Goal: Task Accomplishment & Management: Manage account settings

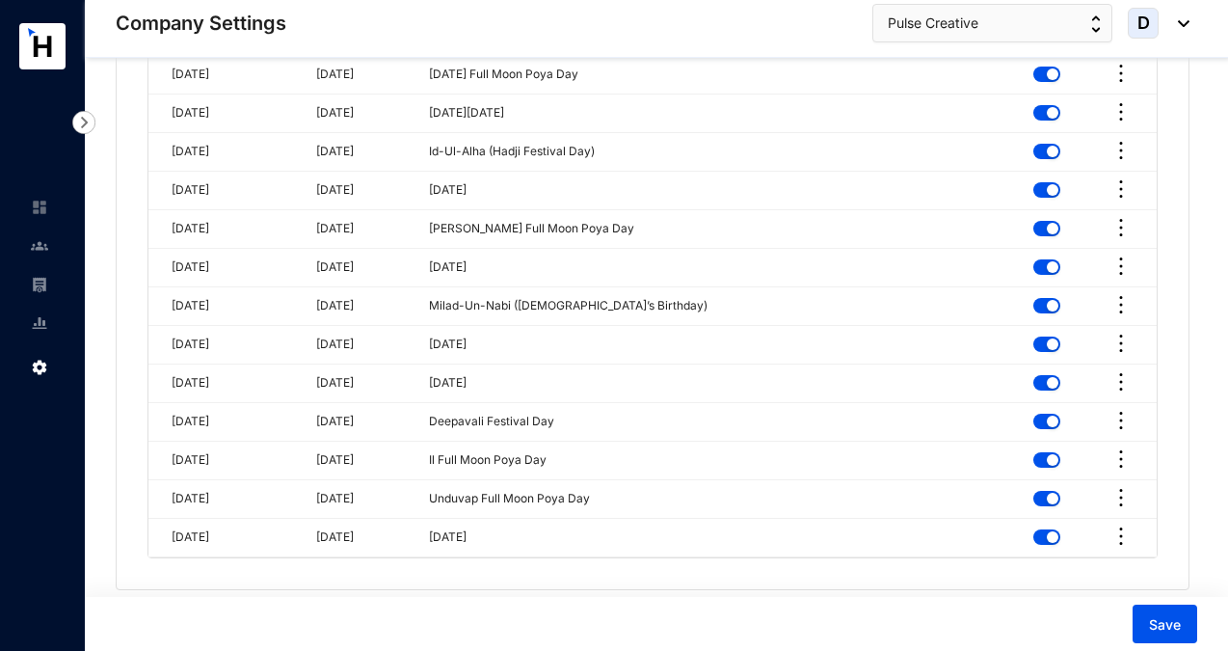
scroll to position [5599, 0]
type input "[EMAIL_ADDRESS][DOMAIN_NAME]"
click at [1159, 623] on span "Save" at bounding box center [1165, 624] width 32 height 19
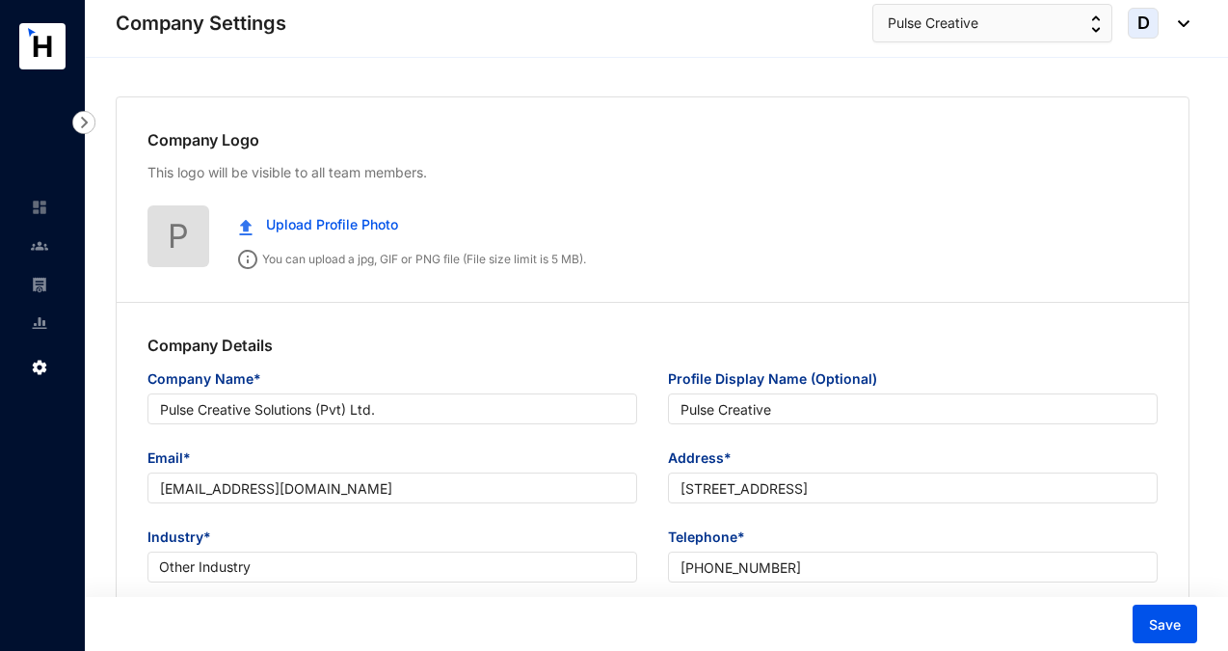
scroll to position [0, 0]
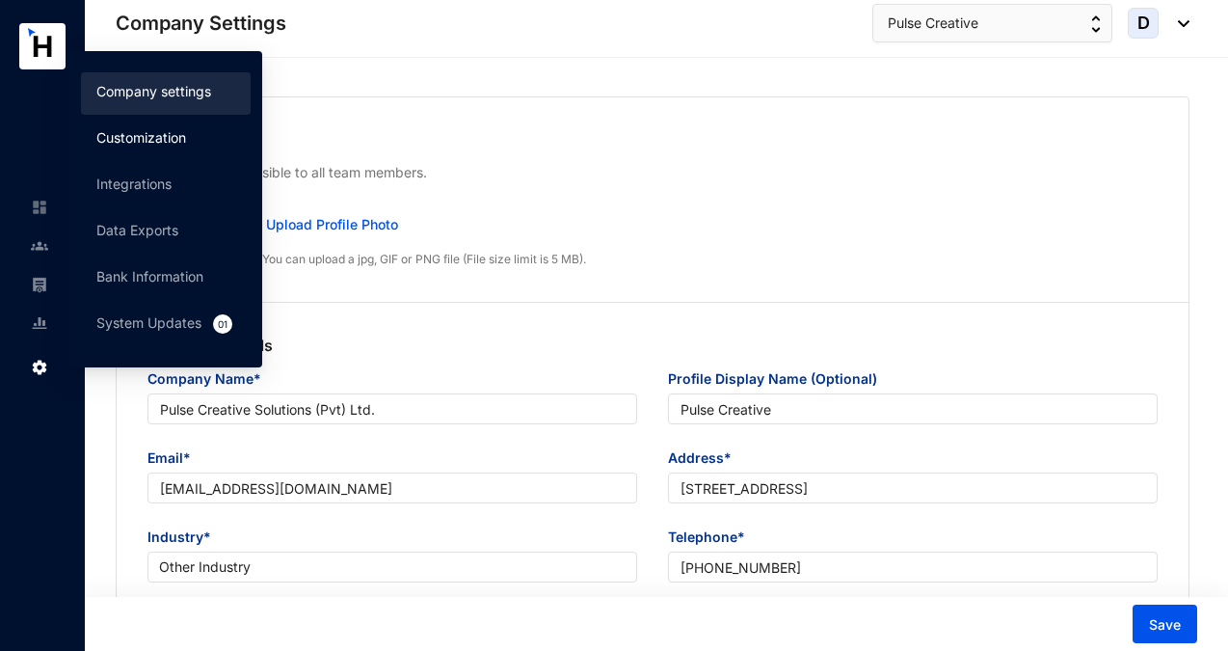
click at [182, 132] on link "Customization" at bounding box center [141, 137] width 90 height 16
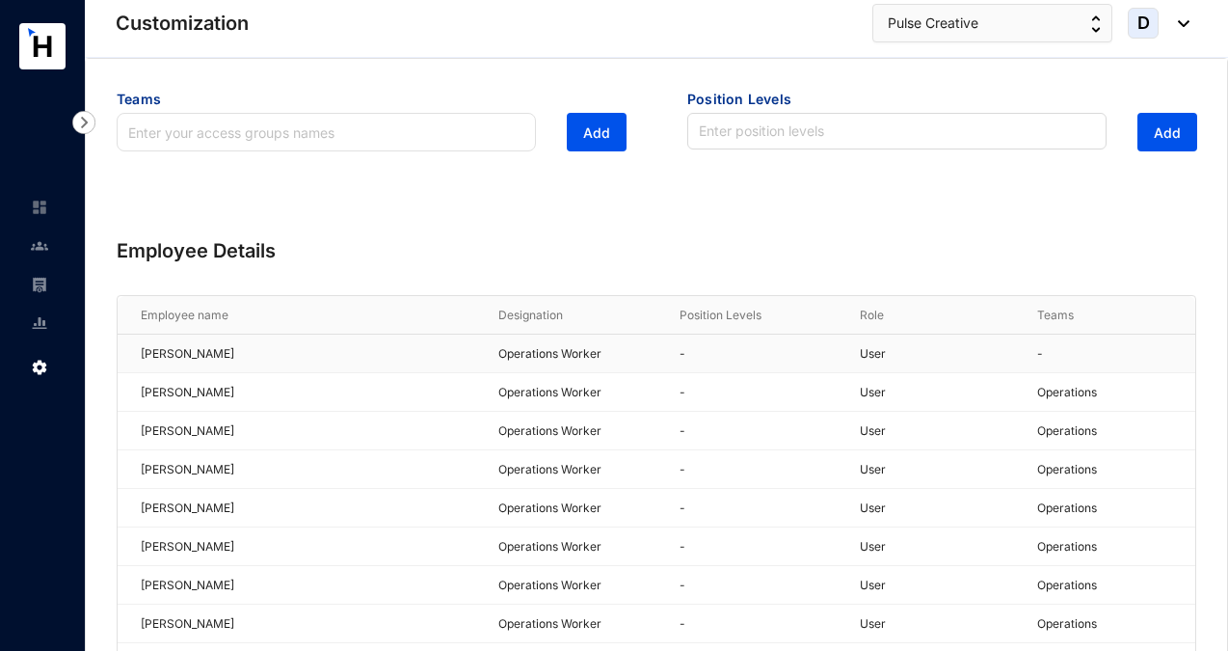
click at [1116, 358] on p "-" at bounding box center [1116, 353] width 158 height 19
click at [239, 355] on div "[PERSON_NAME]" at bounding box center [308, 353] width 334 height 31
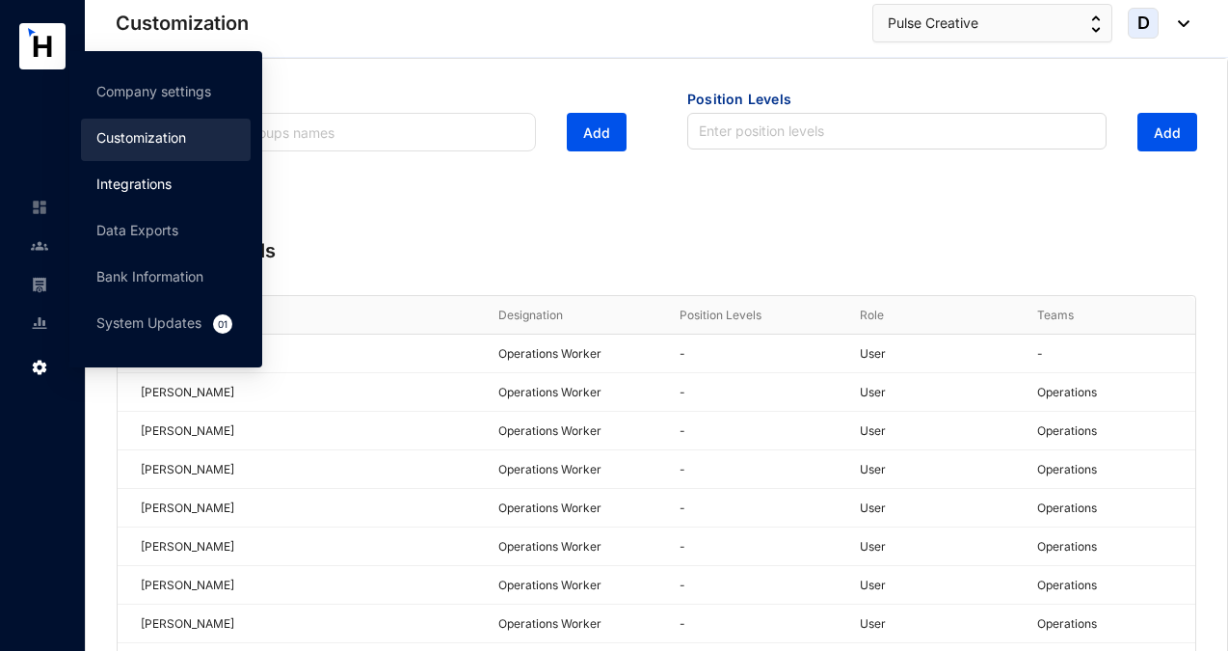
click at [143, 184] on link "Integrations" at bounding box center [133, 183] width 75 height 16
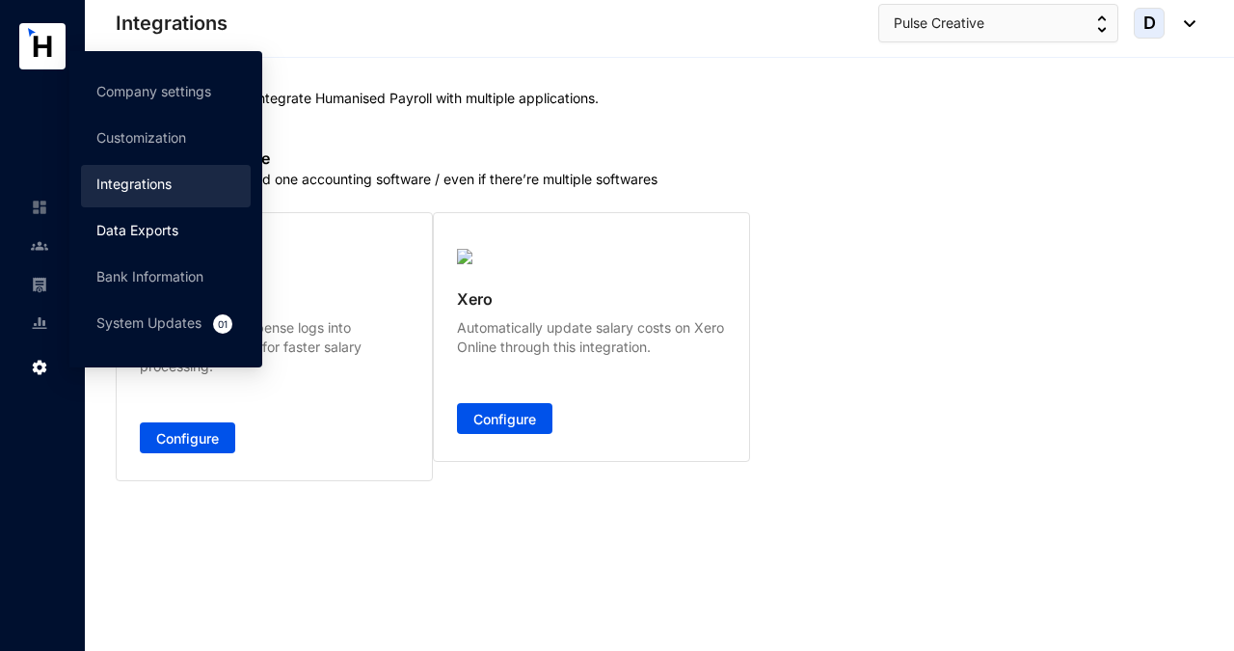
click at [117, 234] on link "Data Exports" at bounding box center [137, 230] width 82 height 16
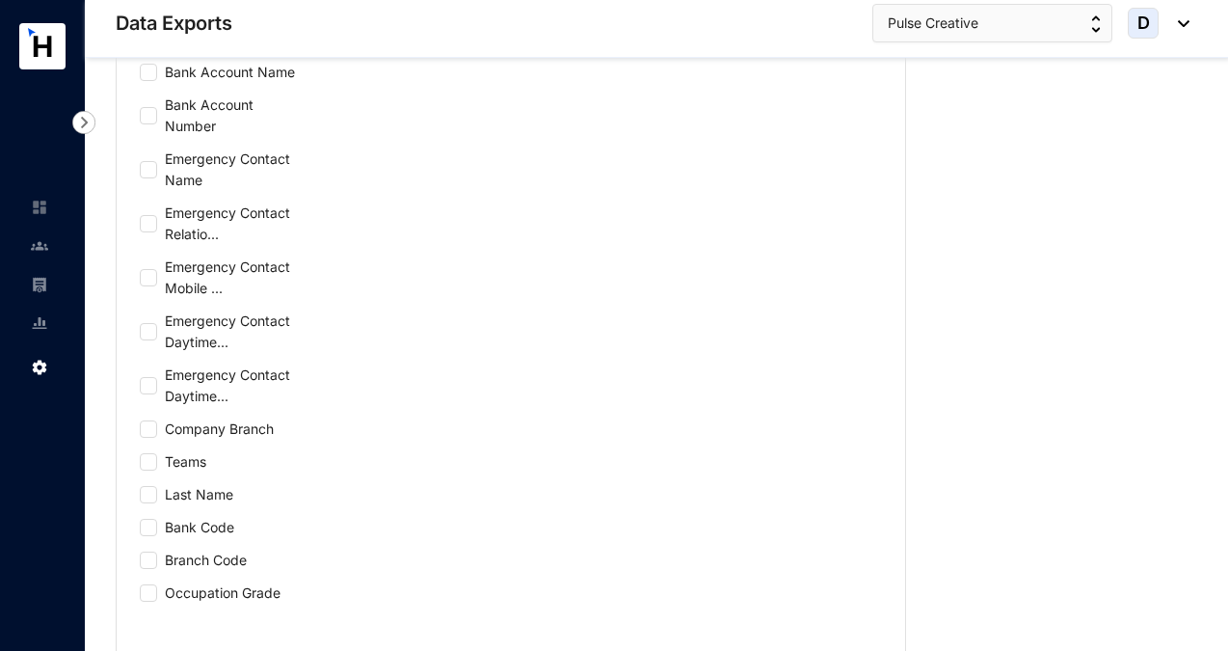
scroll to position [753, 0]
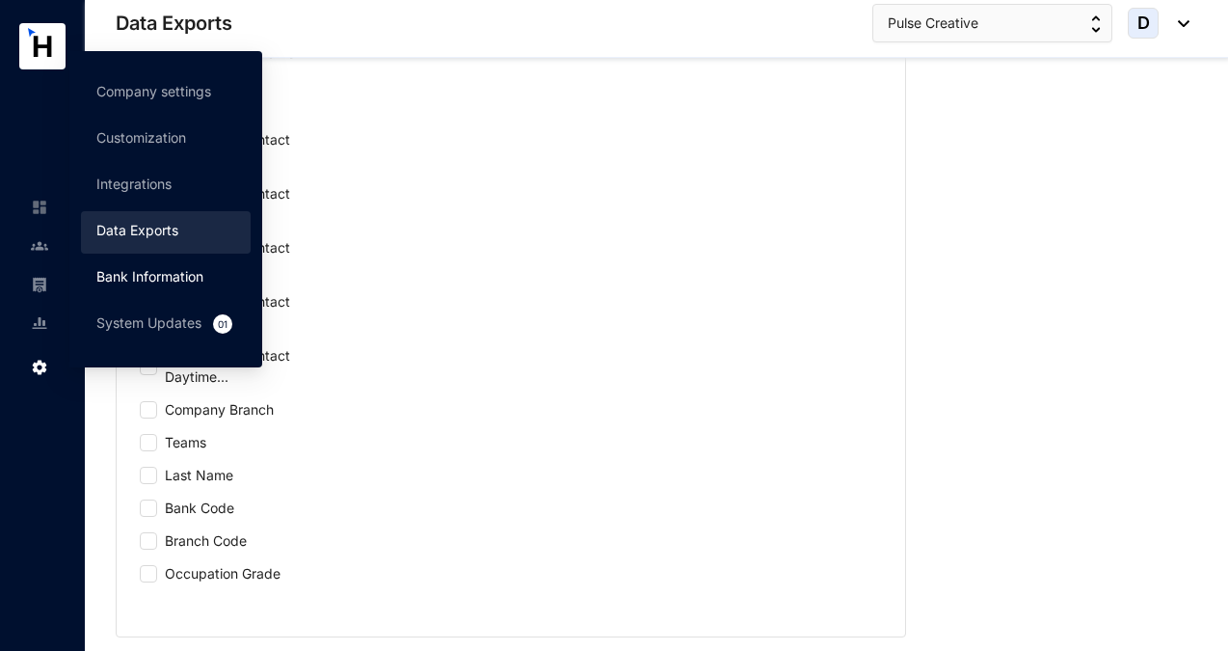
click at [123, 272] on link "Bank Information" at bounding box center [149, 276] width 107 height 16
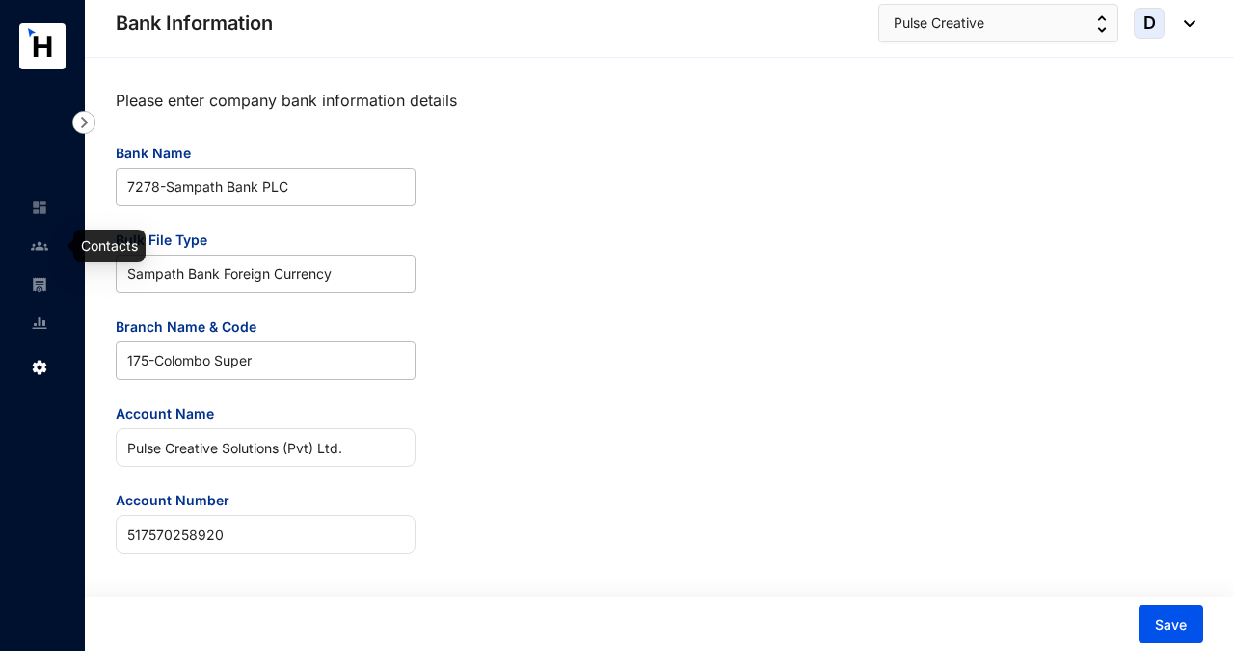
click at [39, 244] on img at bounding box center [39, 245] width 17 height 17
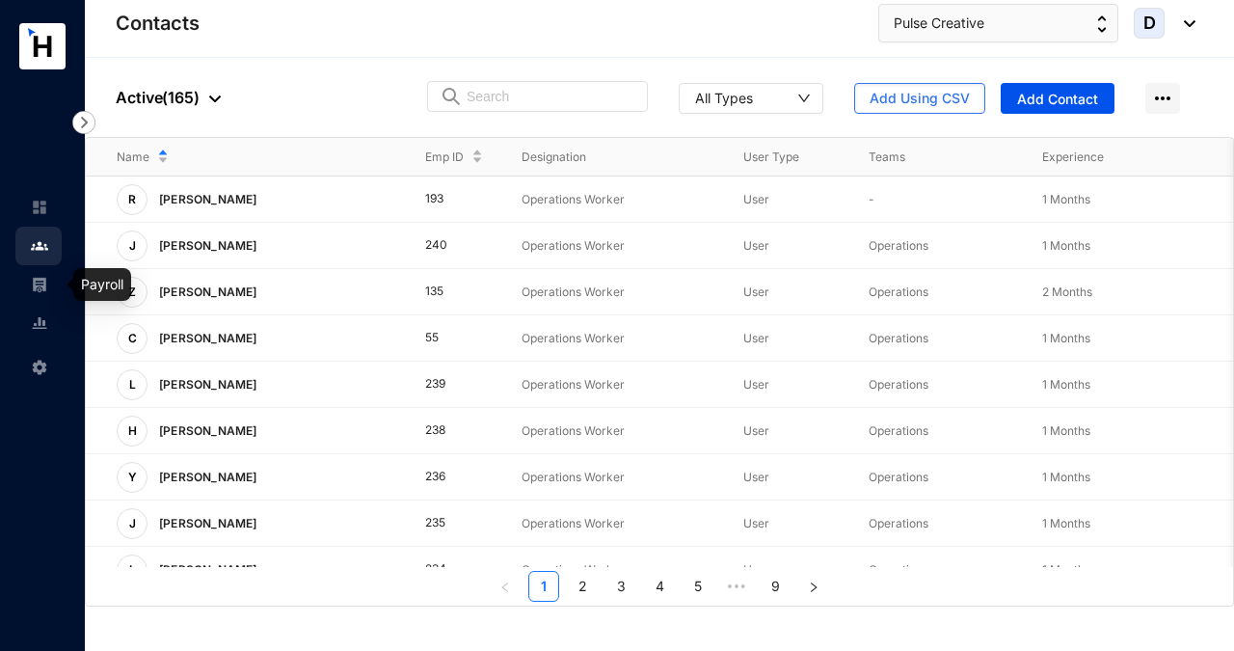
click at [37, 281] on img at bounding box center [39, 284] width 17 height 17
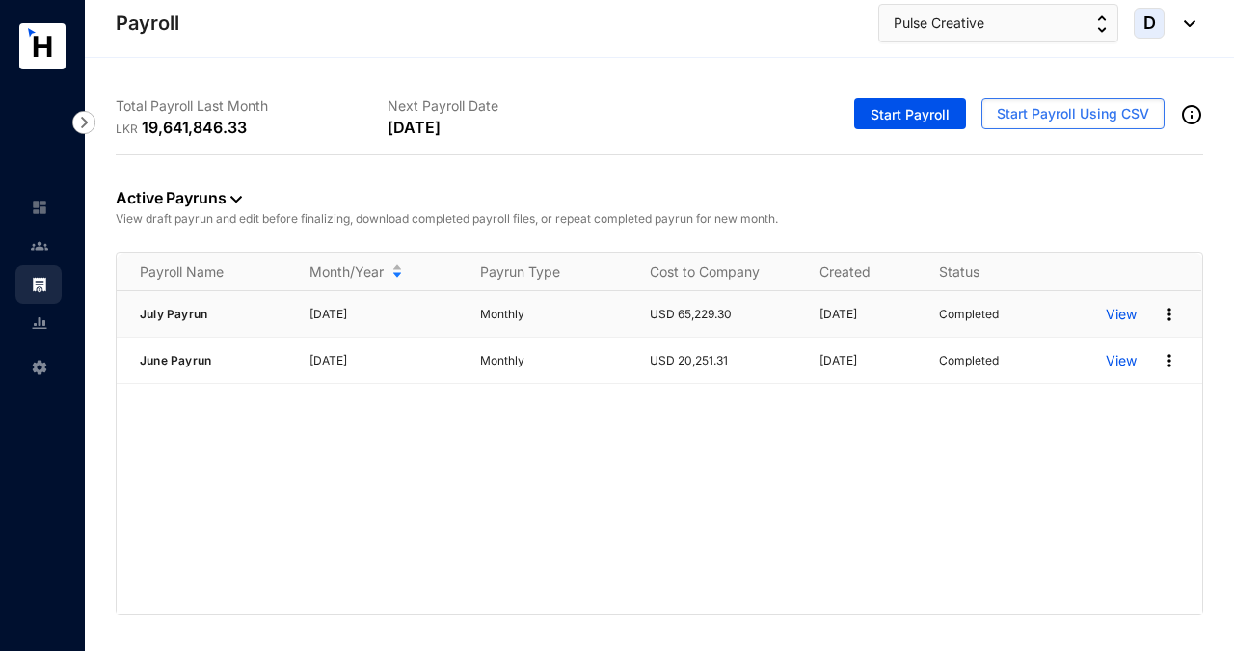
click at [1171, 311] on img at bounding box center [1169, 314] width 19 height 19
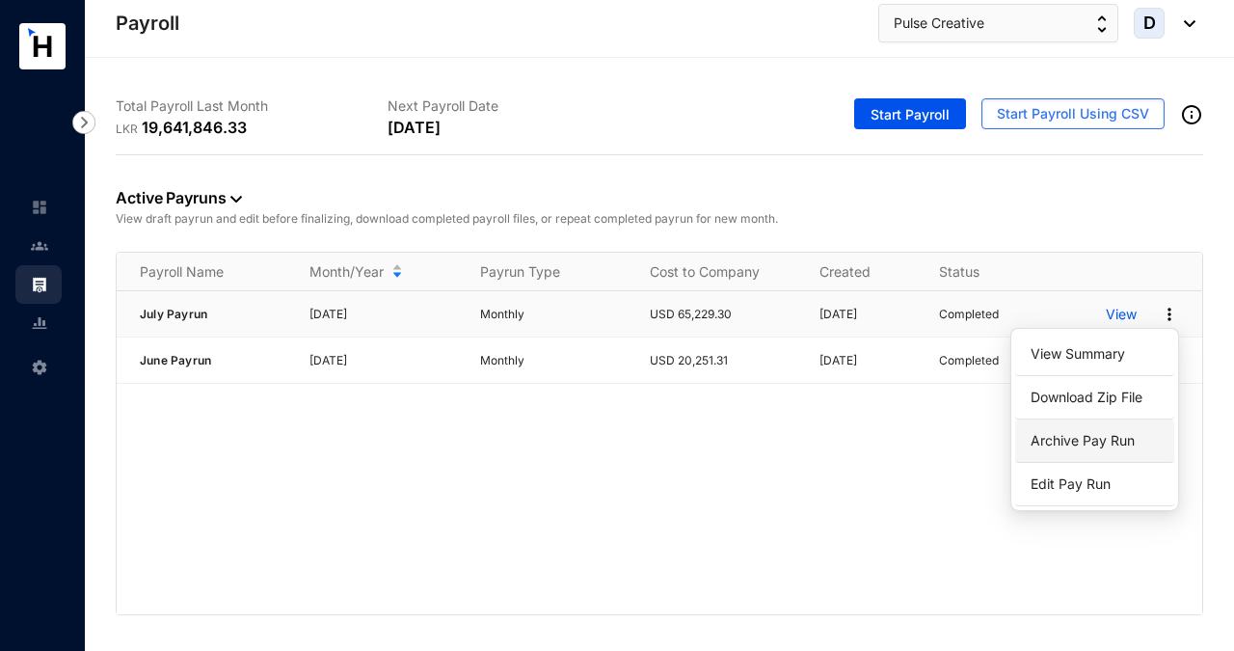
click at [1079, 440] on p "Archive Pay Run" at bounding box center [1095, 440] width 136 height 33
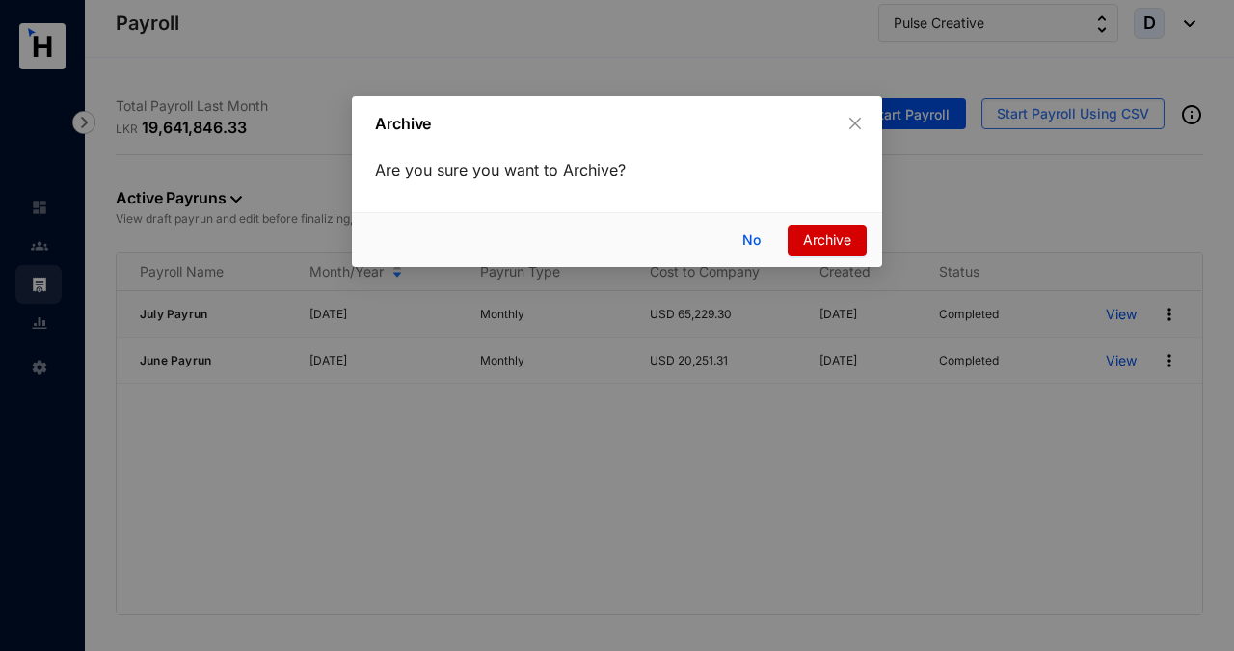
click at [832, 235] on span "Archive" at bounding box center [827, 239] width 48 height 21
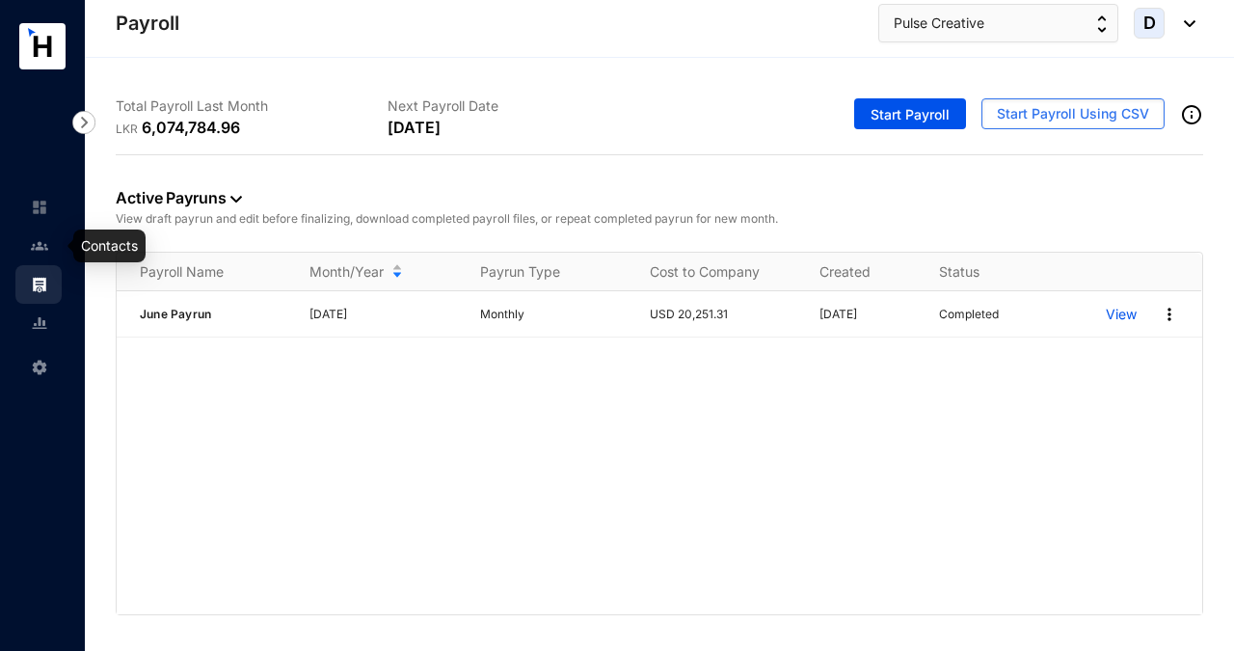
click at [41, 239] on img at bounding box center [39, 245] width 17 height 17
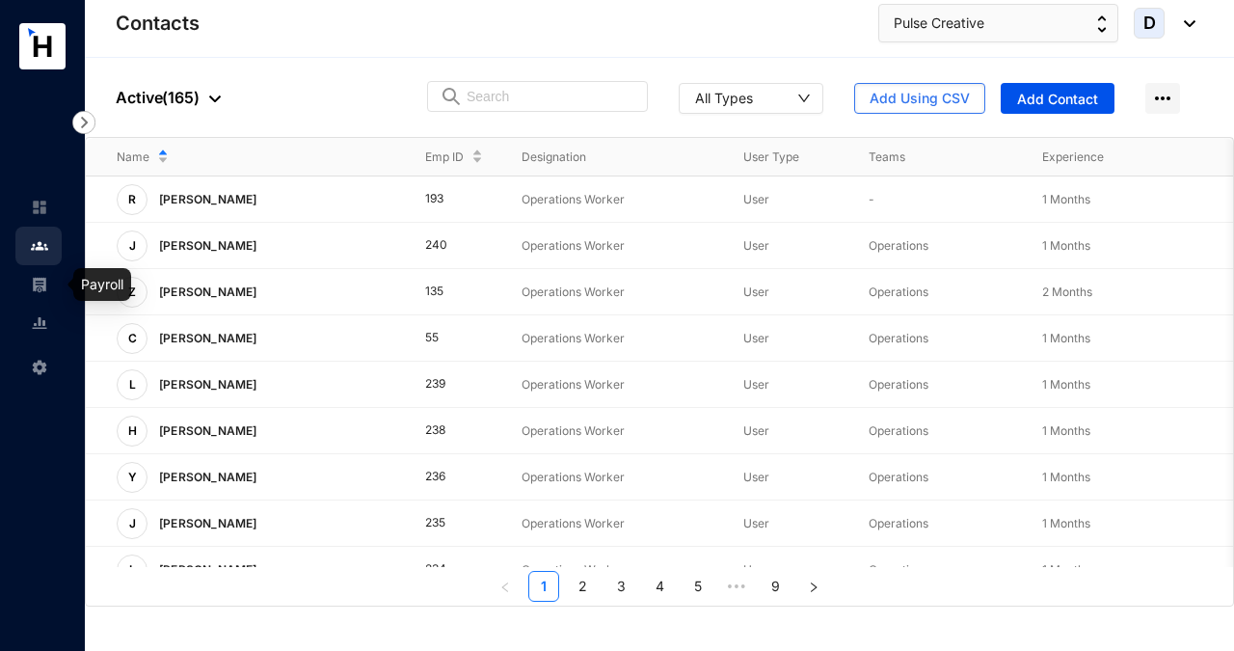
click at [44, 285] on img at bounding box center [39, 284] width 17 height 17
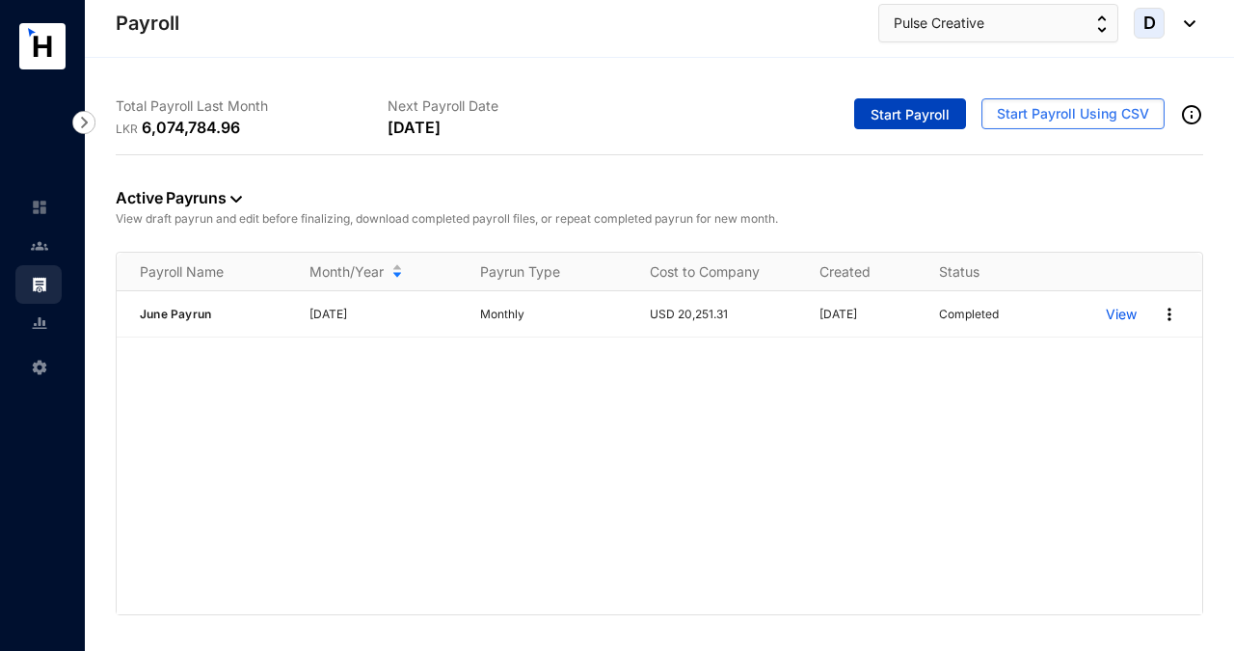
click at [887, 118] on span "Start Payroll" at bounding box center [909, 114] width 79 height 19
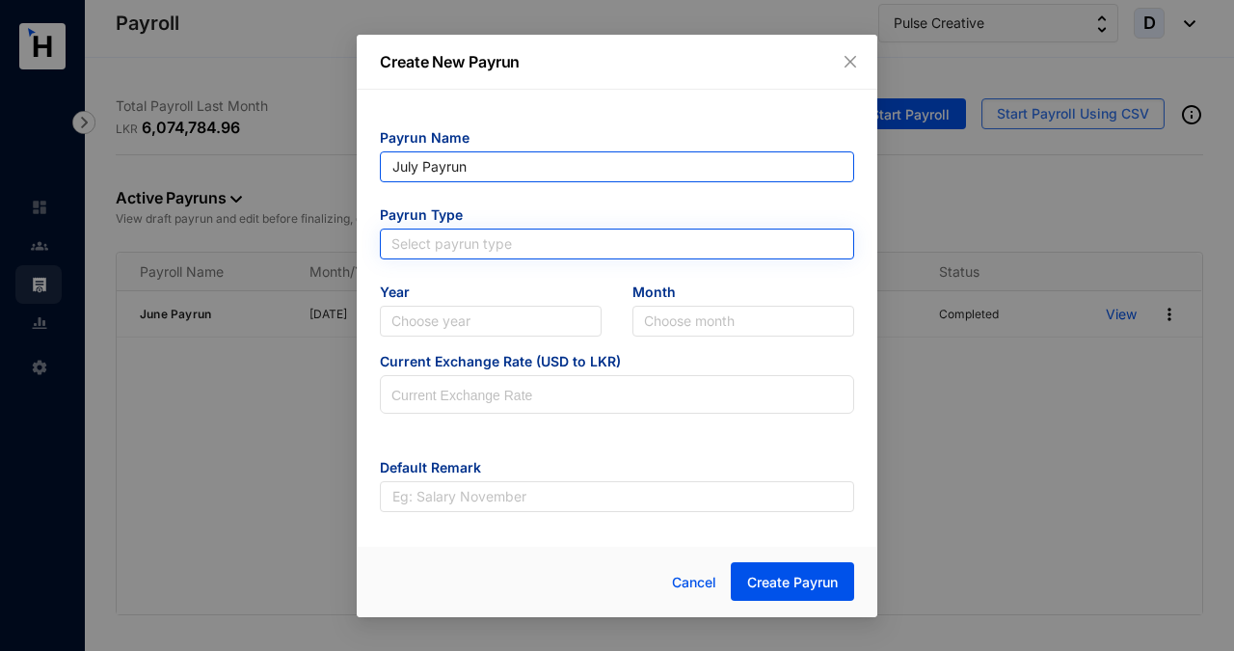
type input "July Payrun"
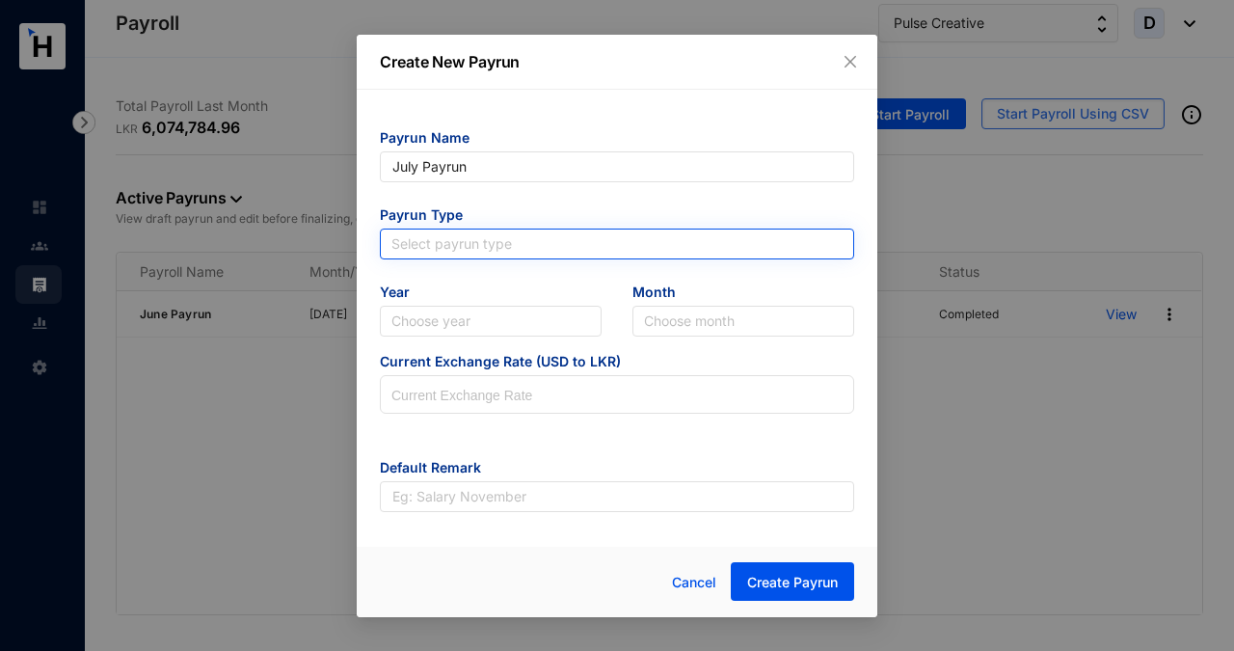
type input "July Payrun"
click at [420, 241] on input "search" at bounding box center [616, 243] width 451 height 29
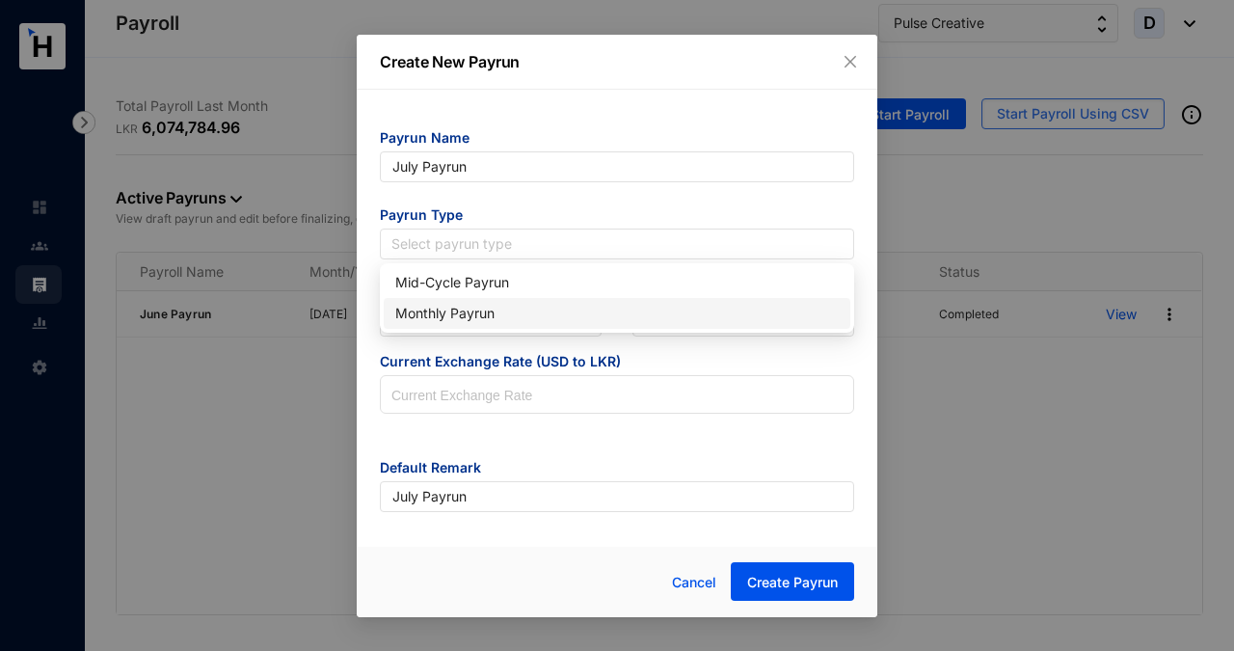
click at [427, 310] on div "Monthly Payrun" at bounding box center [616, 313] width 443 height 21
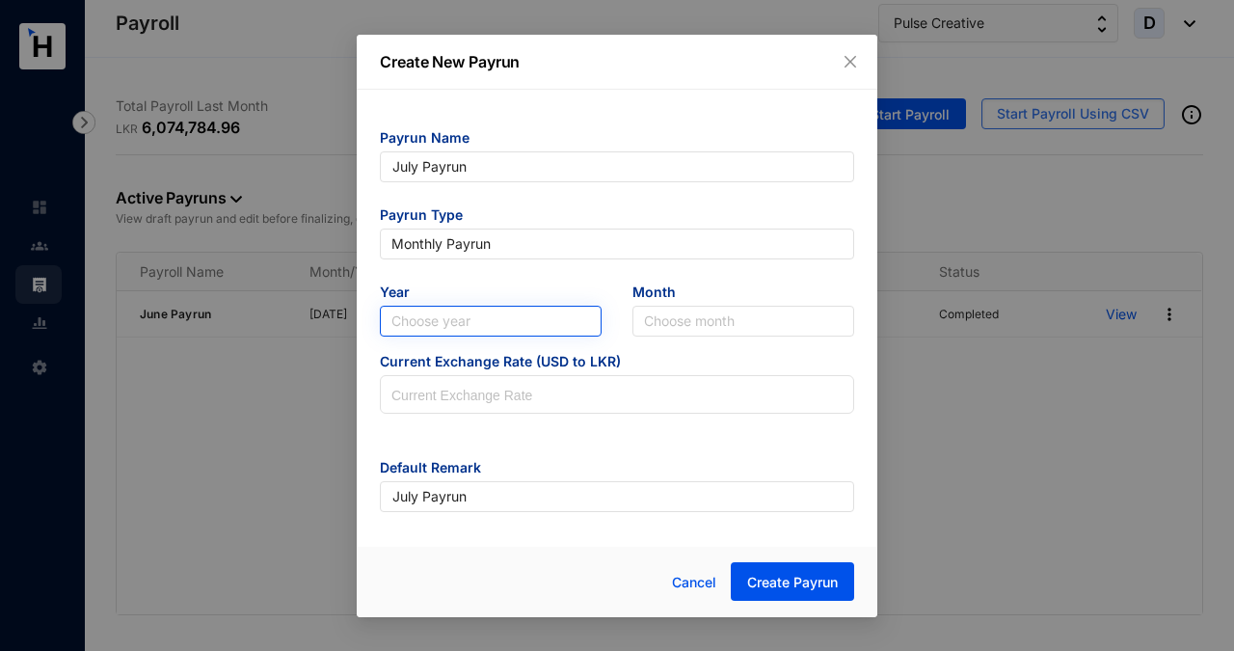
click at [427, 312] on input "search" at bounding box center [490, 321] width 199 height 29
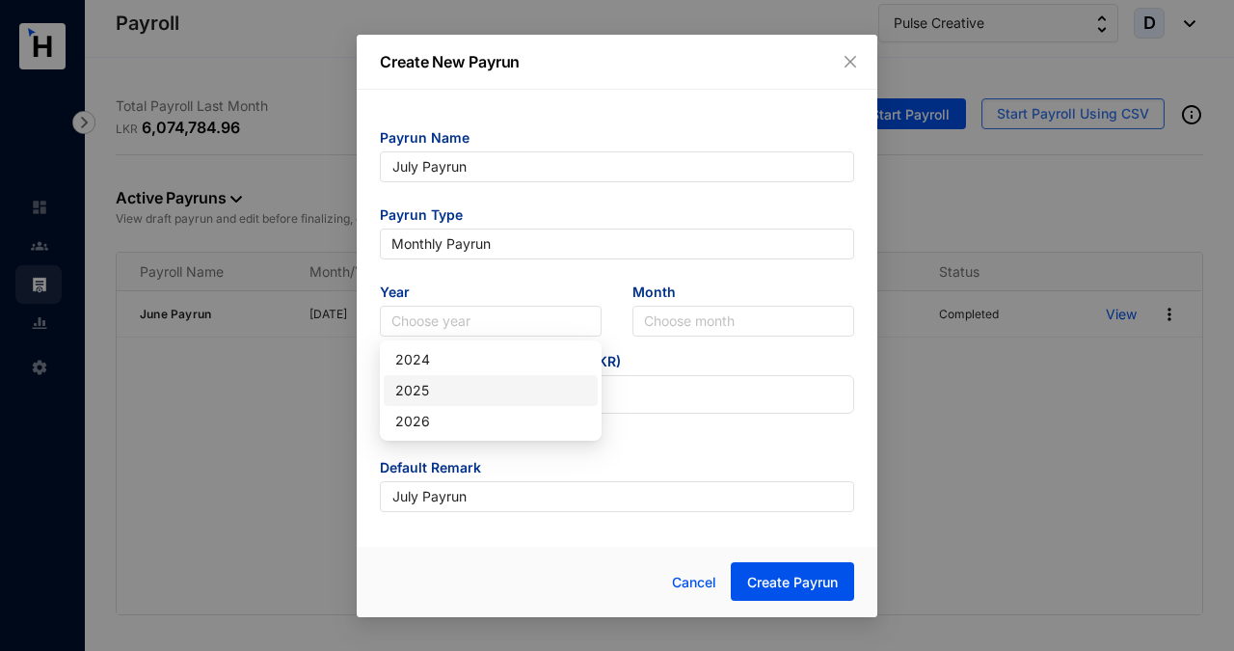
click at [426, 386] on div "2025" at bounding box center [490, 390] width 191 height 21
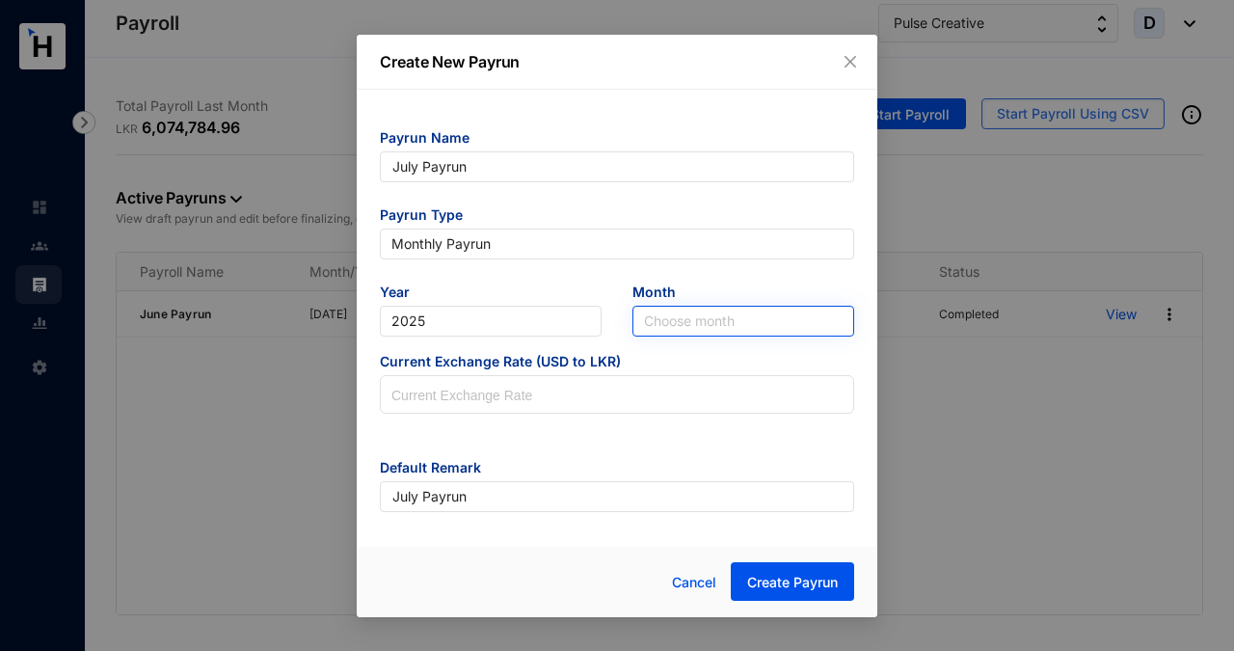
click at [649, 325] on input "search" at bounding box center [743, 321] width 199 height 29
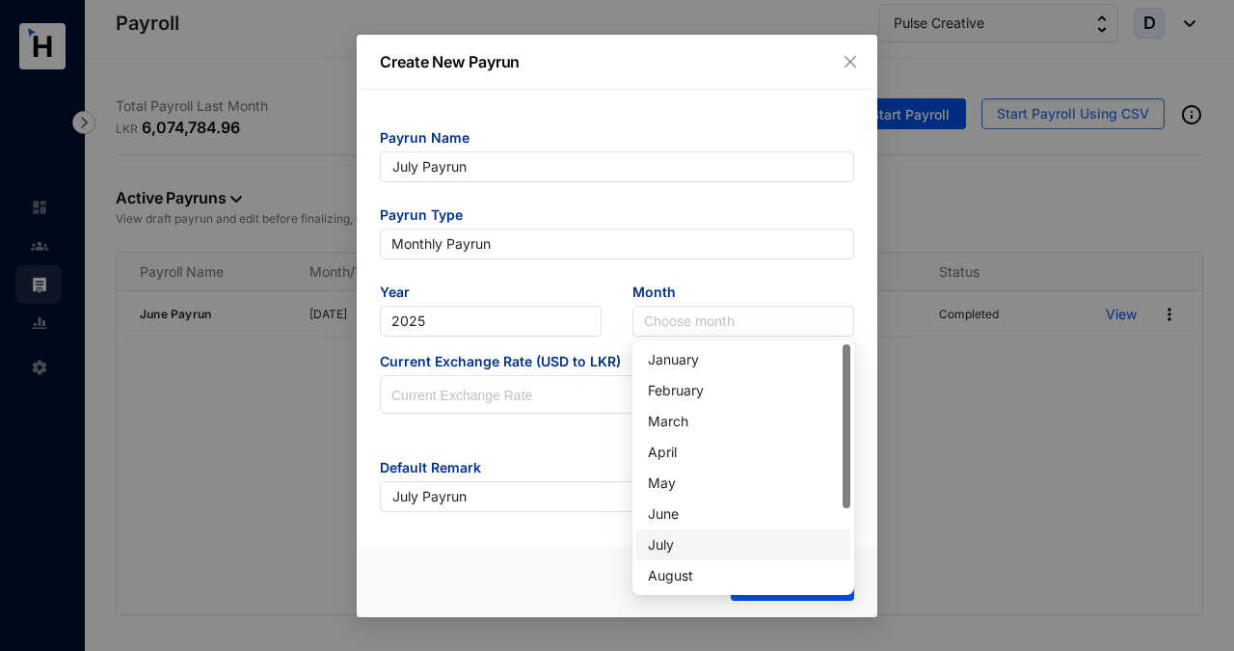
click at [668, 537] on div "July" at bounding box center [743, 544] width 191 height 21
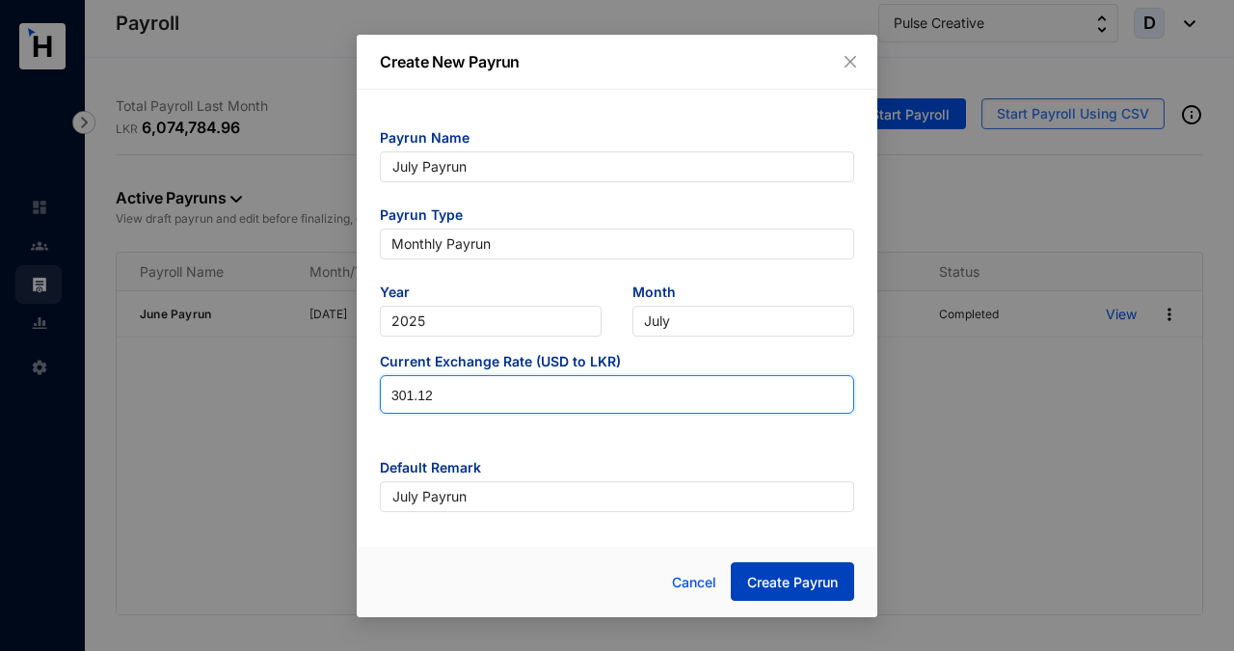
type input "301.12"
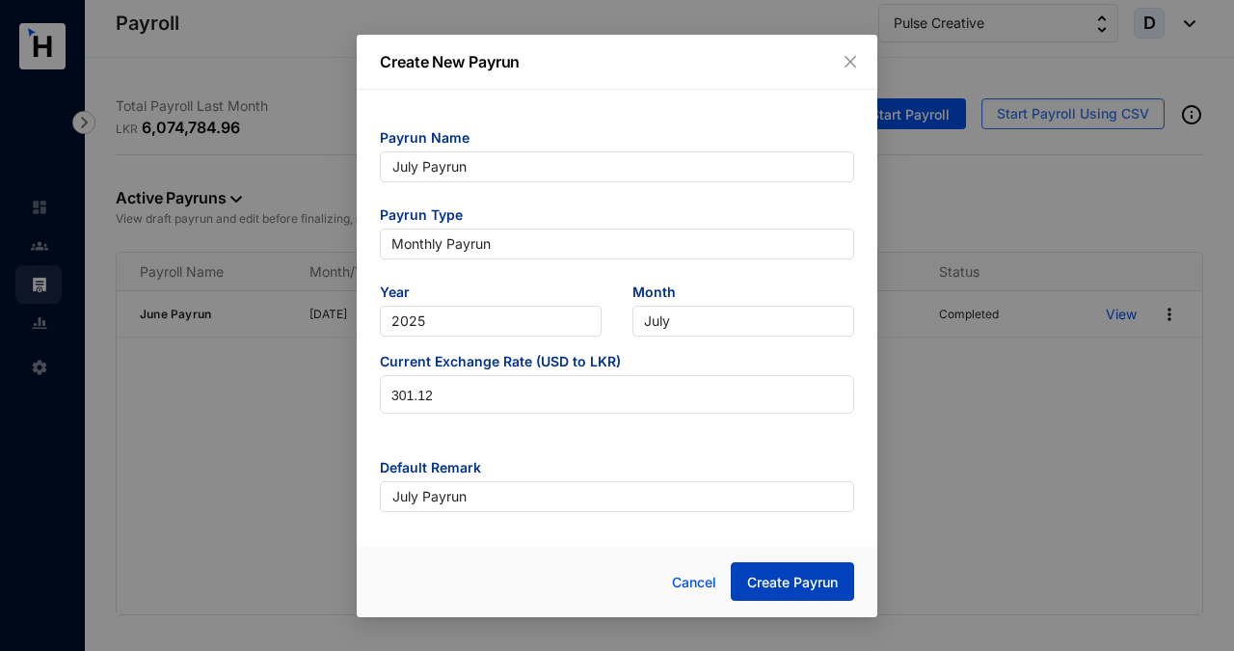
click at [790, 583] on span "Create Payrun" at bounding box center [792, 582] width 91 height 19
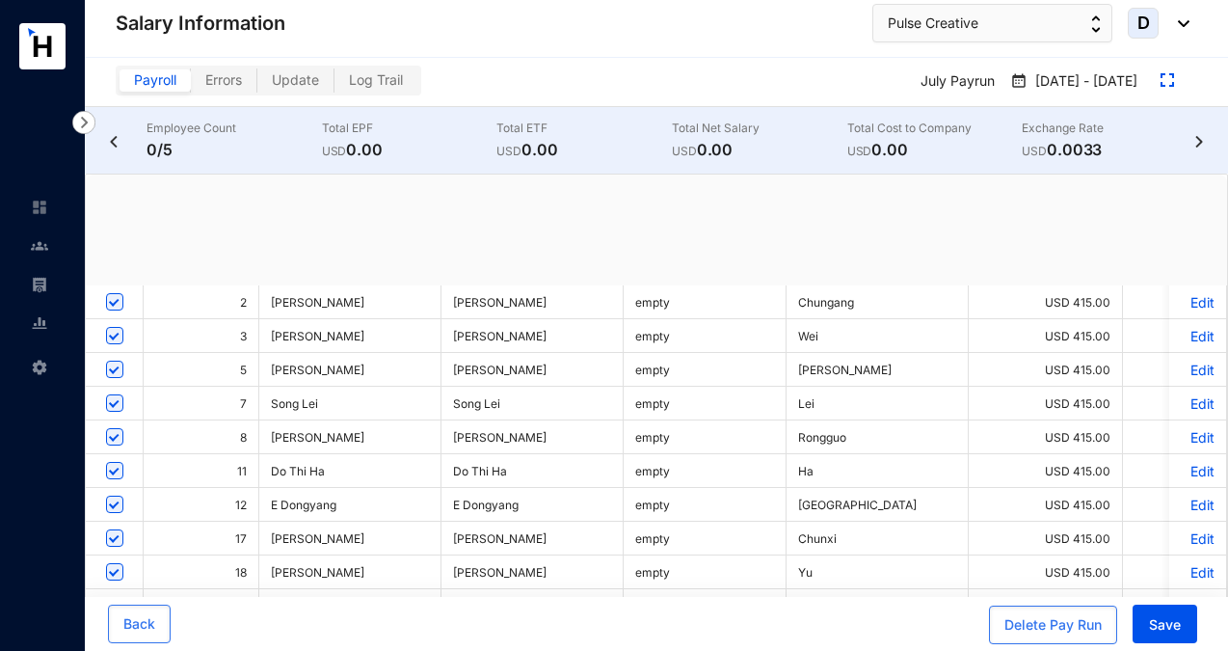
checkbox input "true"
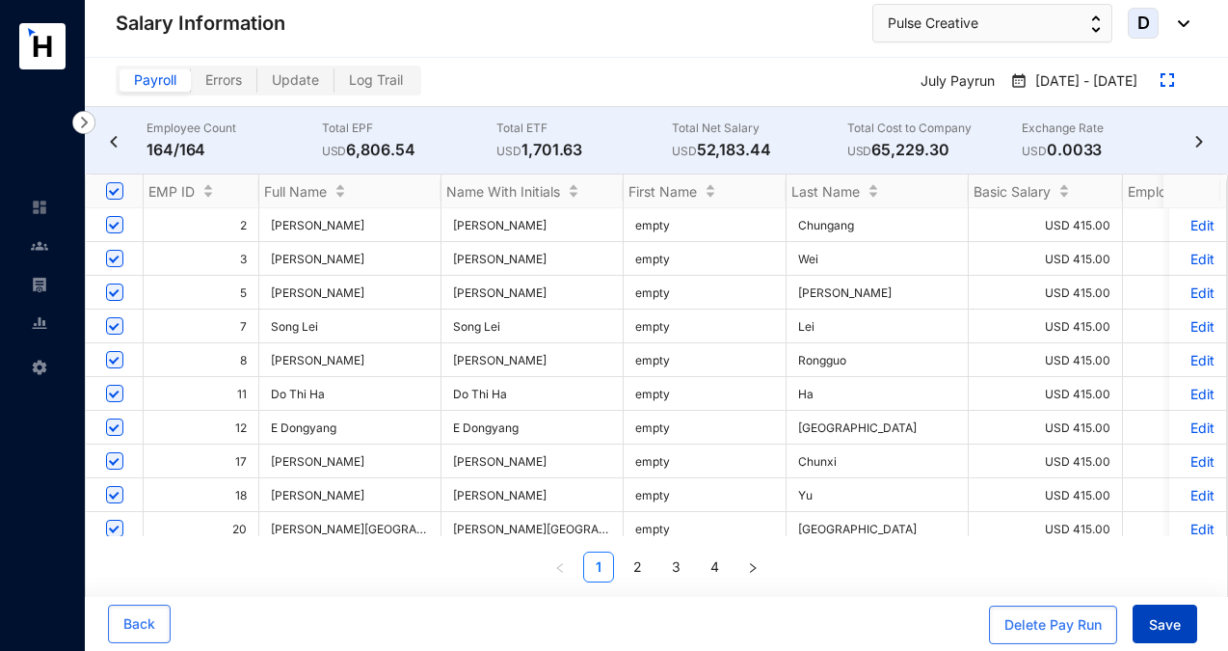
click at [1171, 617] on span "Save" at bounding box center [1165, 624] width 32 height 19
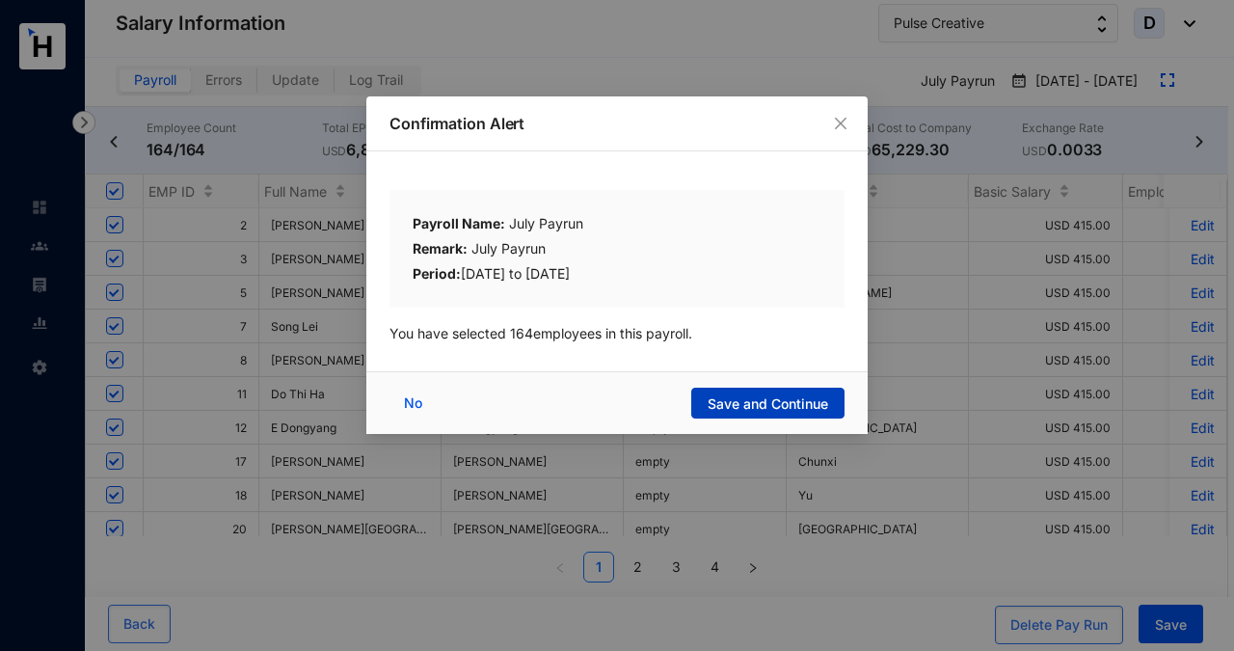
click at [754, 399] on span "Save and Continue" at bounding box center [767, 403] width 120 height 19
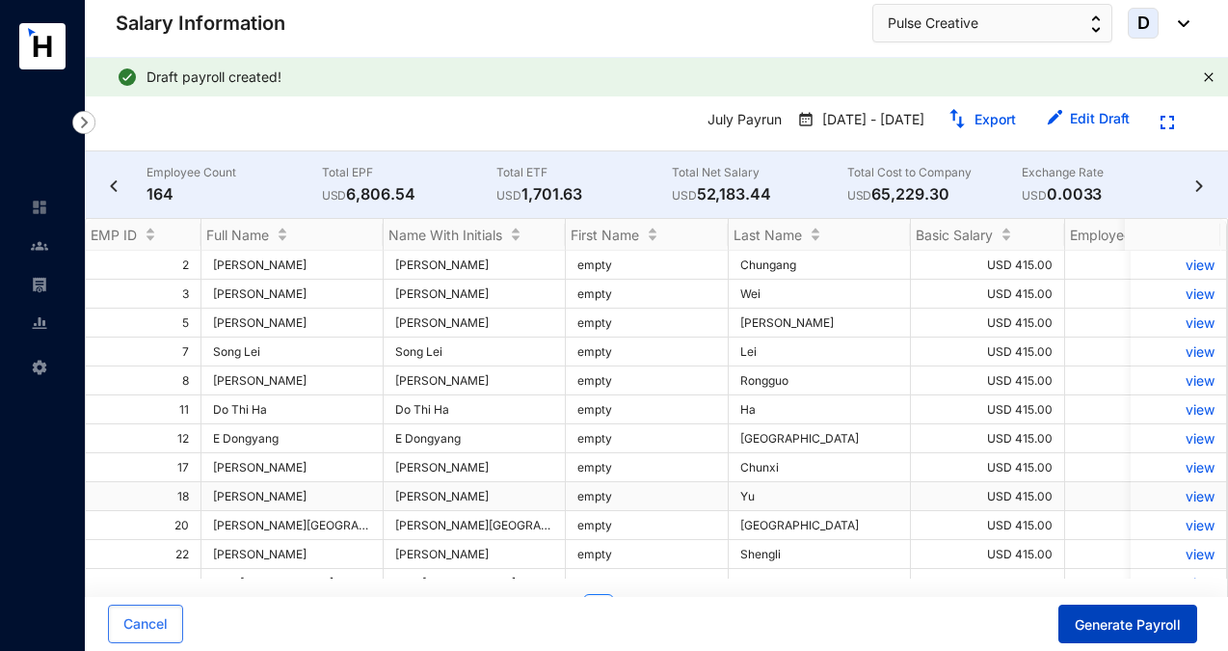
click at [1112, 621] on span "Generate Payroll" at bounding box center [1128, 624] width 106 height 19
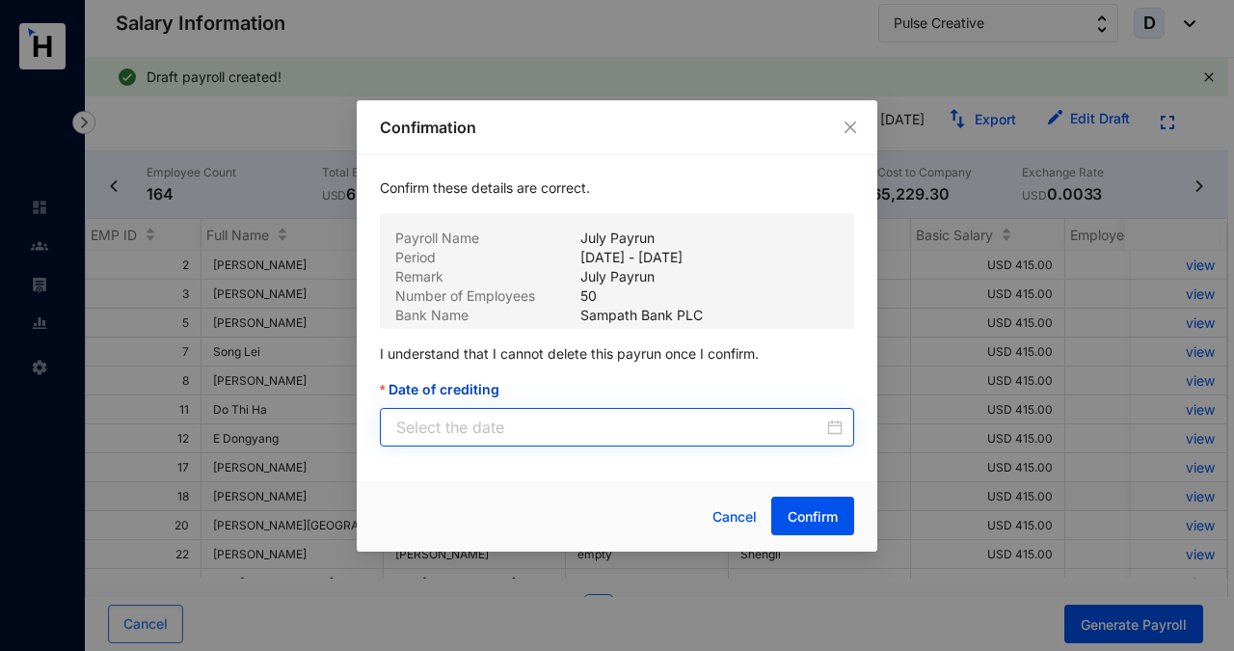
click at [829, 428] on div at bounding box center [619, 426] width 446 height 23
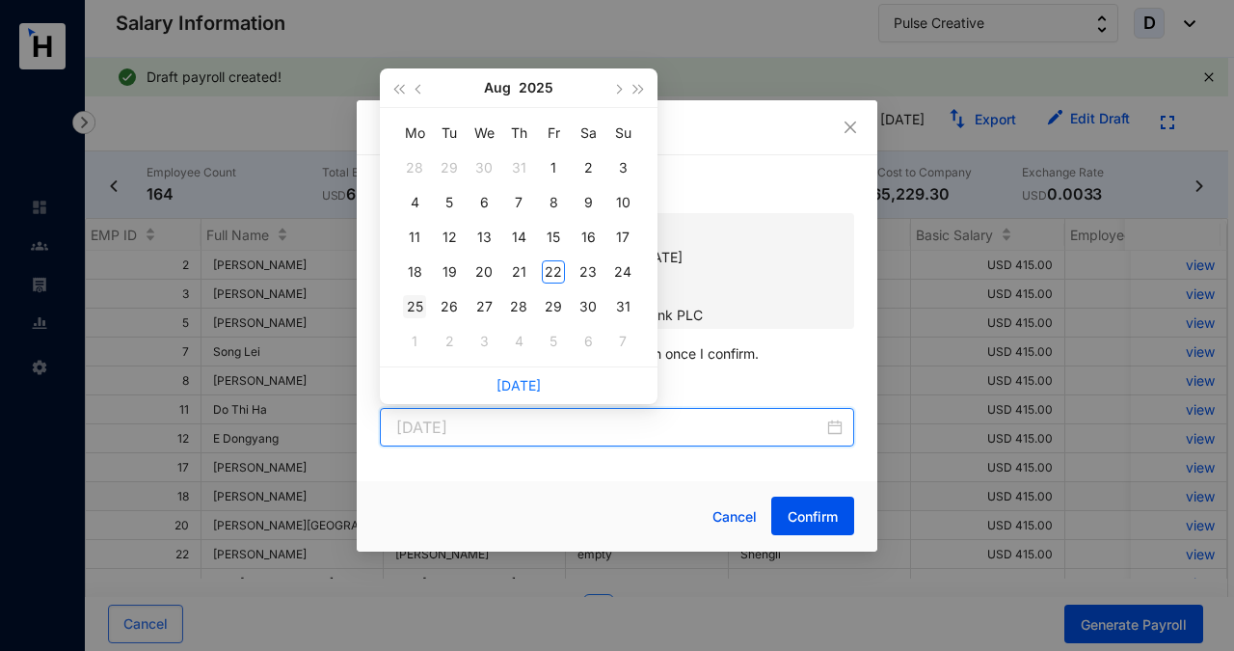
type input "[DATE]"
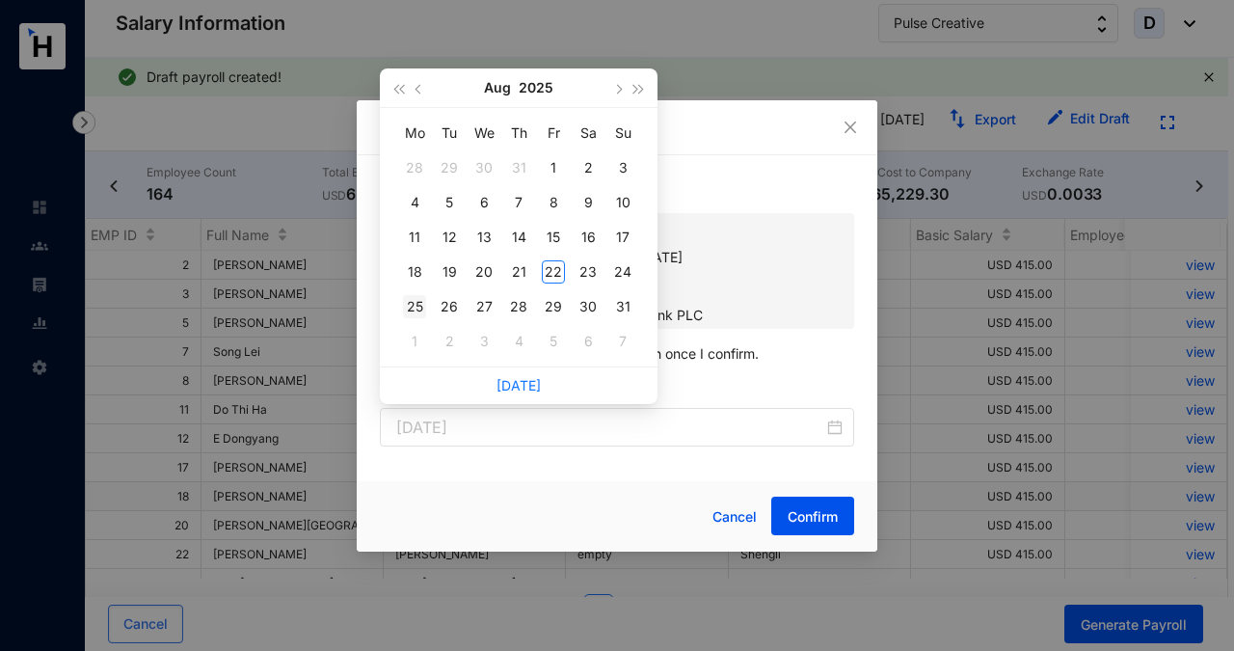
click at [416, 304] on div "25" at bounding box center [414, 306] width 23 height 23
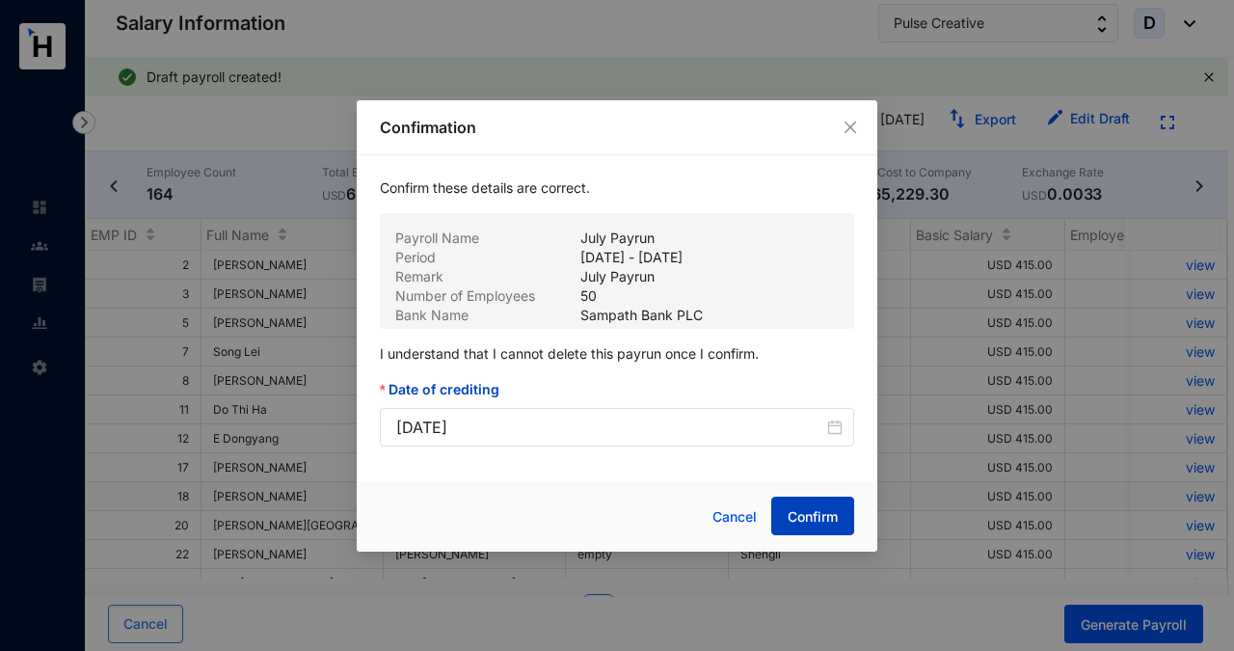
click at [796, 513] on span "Confirm" at bounding box center [812, 516] width 50 height 19
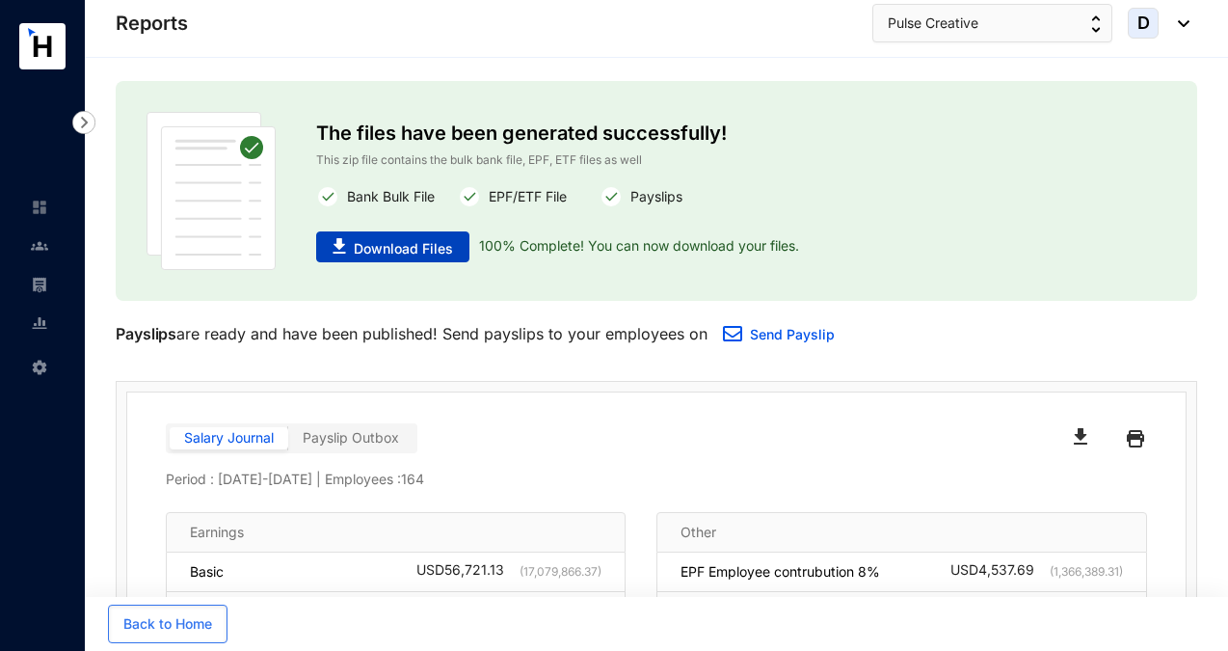
click at [398, 248] on span "Download Files" at bounding box center [403, 248] width 99 height 19
click at [38, 272] on div at bounding box center [39, 274] width 17 height 17
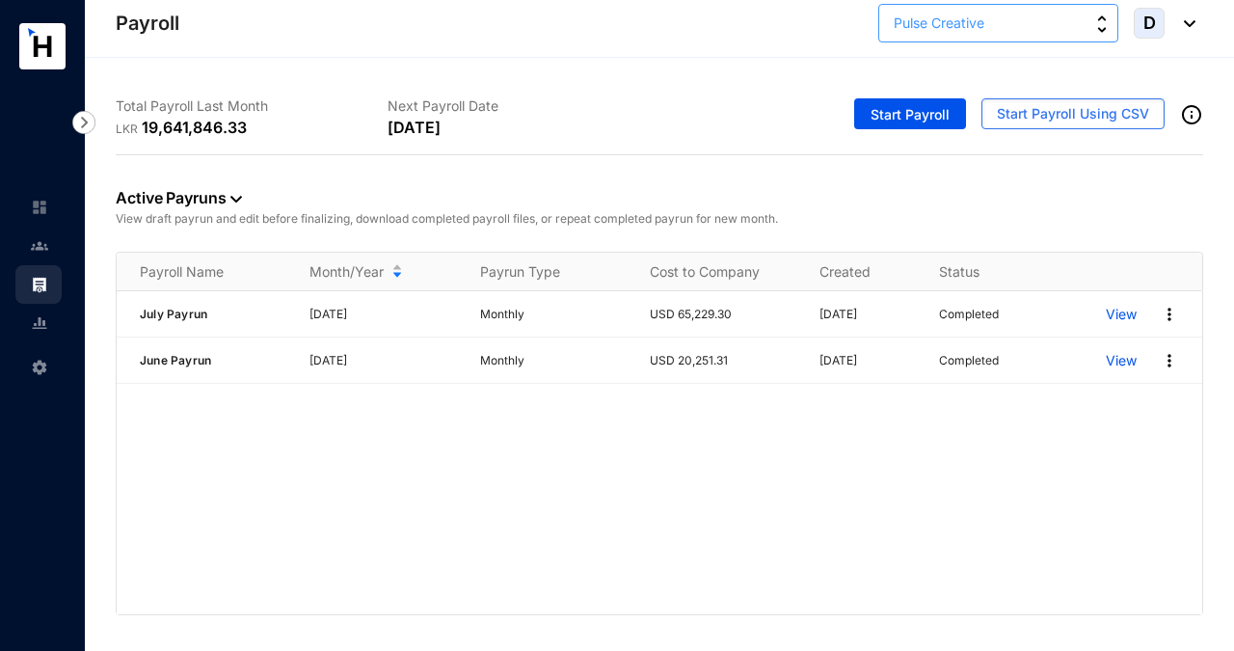
click at [993, 26] on button "Pulse Creative" at bounding box center [998, 23] width 240 height 39
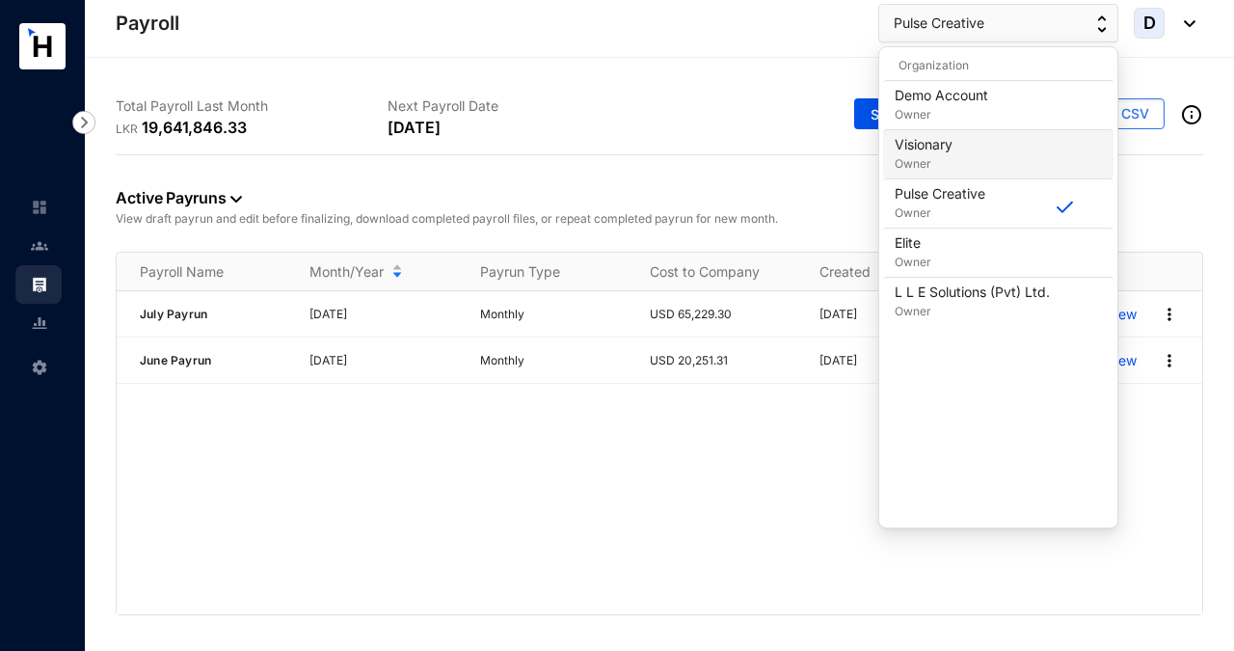
click at [904, 157] on p "Owner" at bounding box center [923, 163] width 58 height 19
